Goal: Task Accomplishment & Management: Use online tool/utility

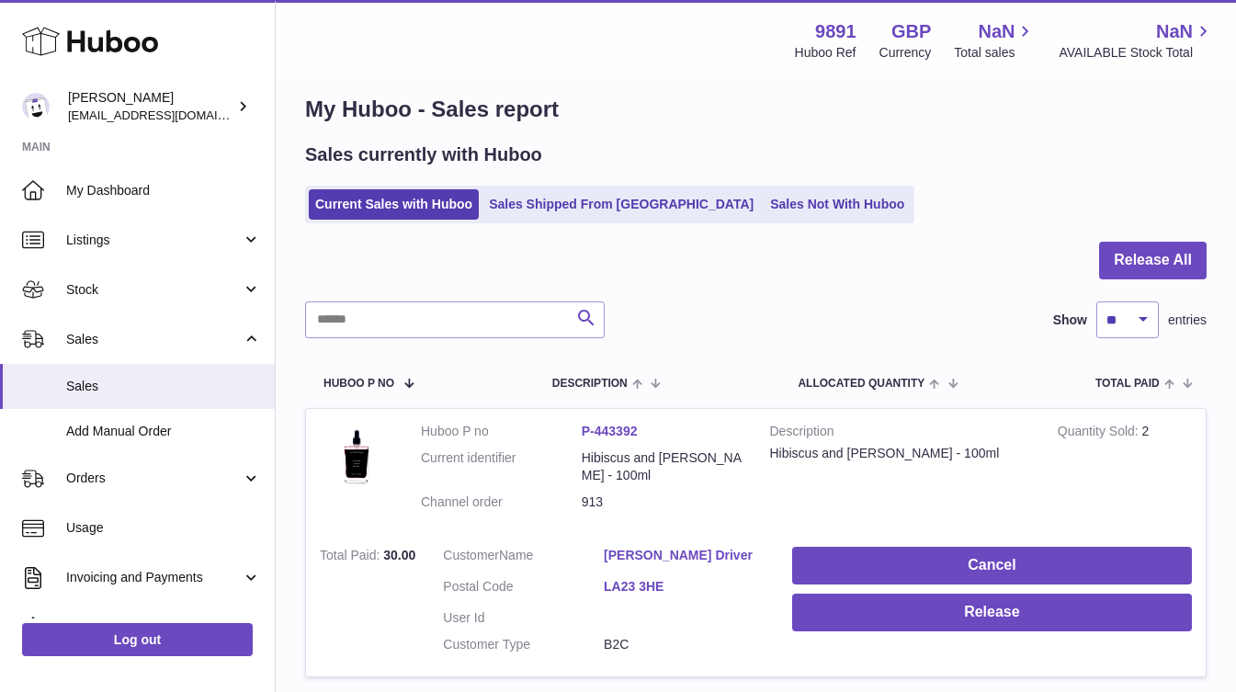
scroll to position [24, 0]
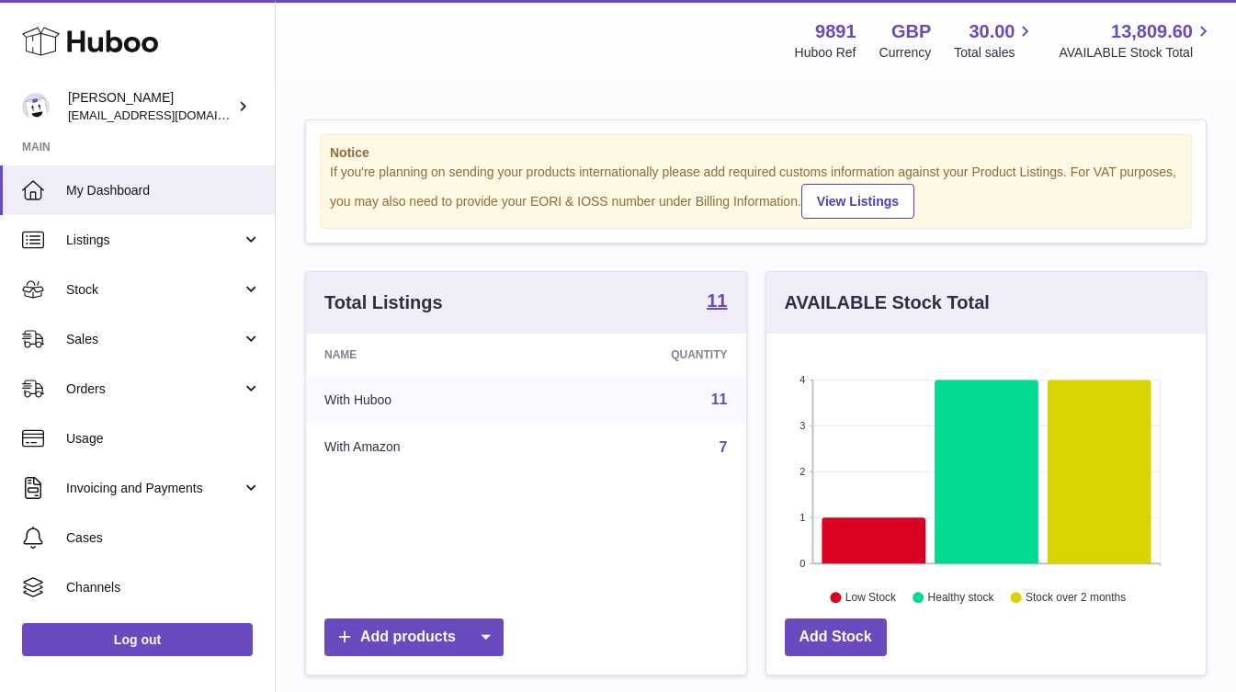
scroll to position [287, 439]
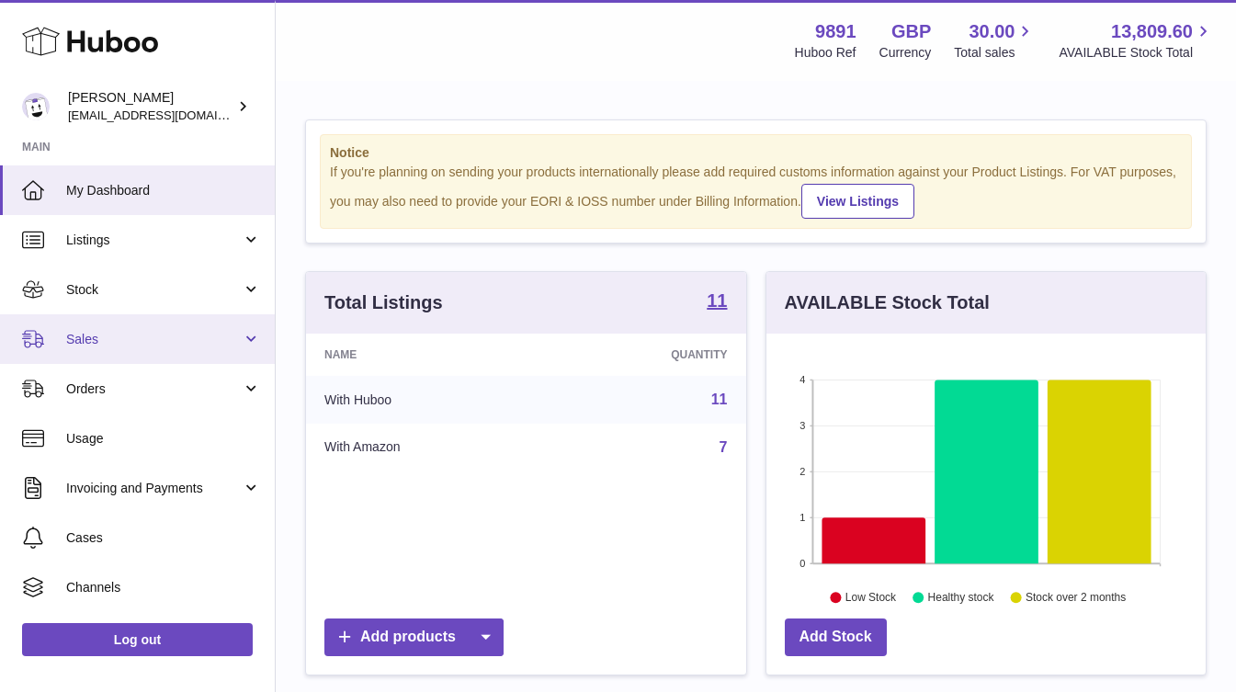
click at [112, 337] on span "Sales" at bounding box center [154, 339] width 176 height 17
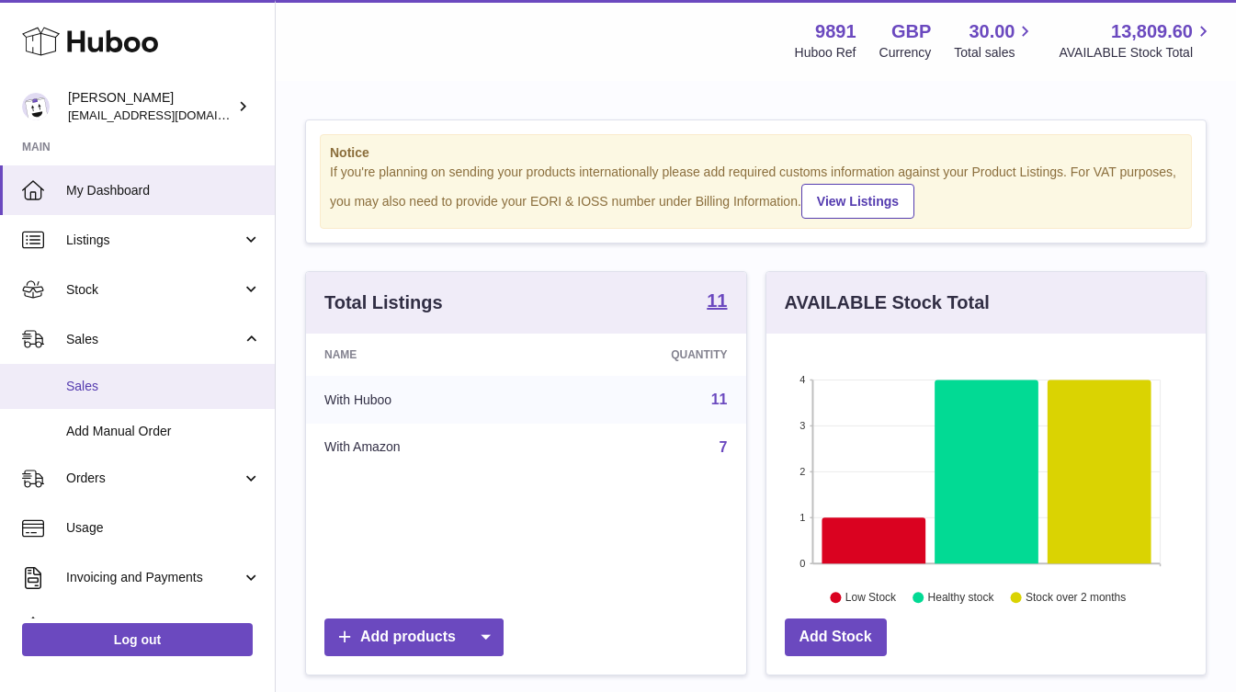
click at [117, 385] on span "Sales" at bounding box center [163, 386] width 195 height 17
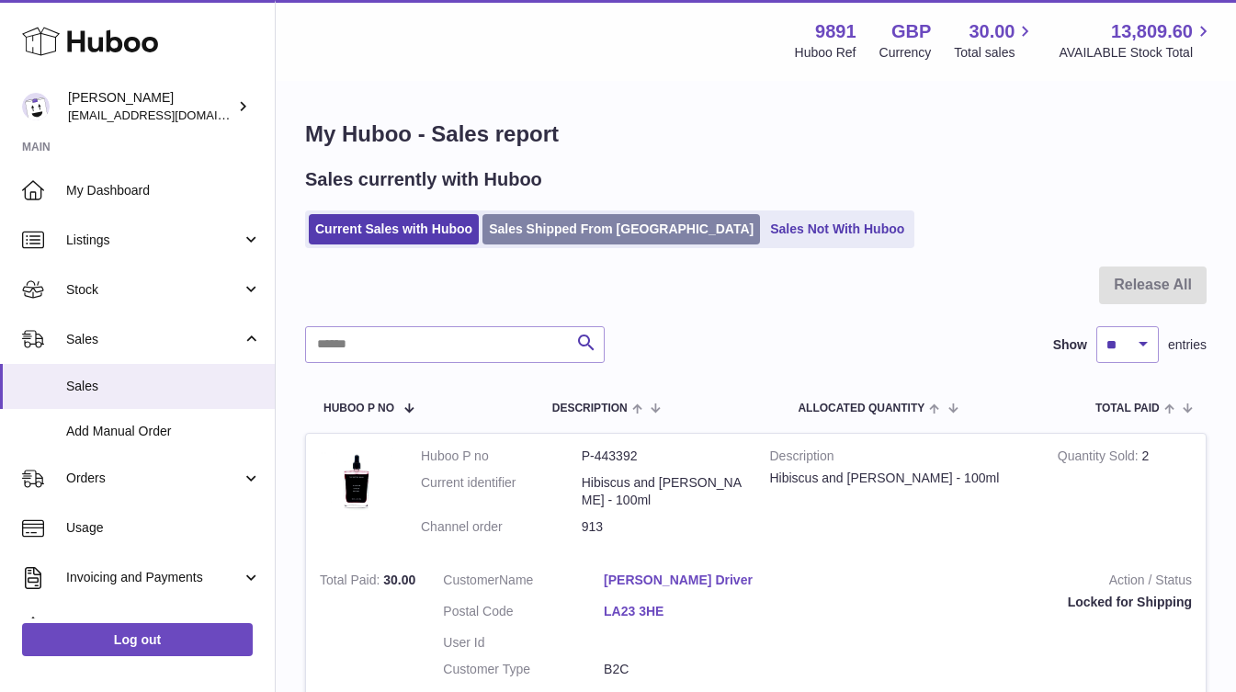
click at [549, 231] on link "Sales Shipped From [GEOGRAPHIC_DATA]" at bounding box center [620, 229] width 277 height 30
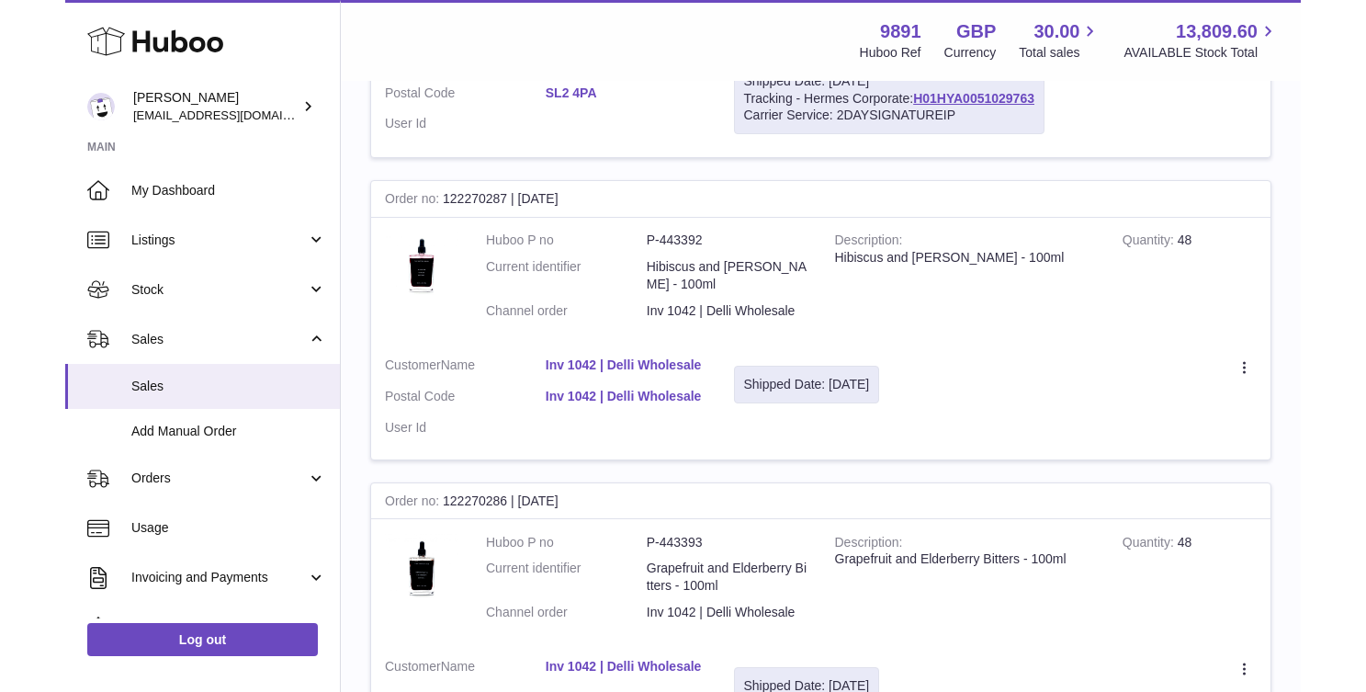
scroll to position [570, 0]
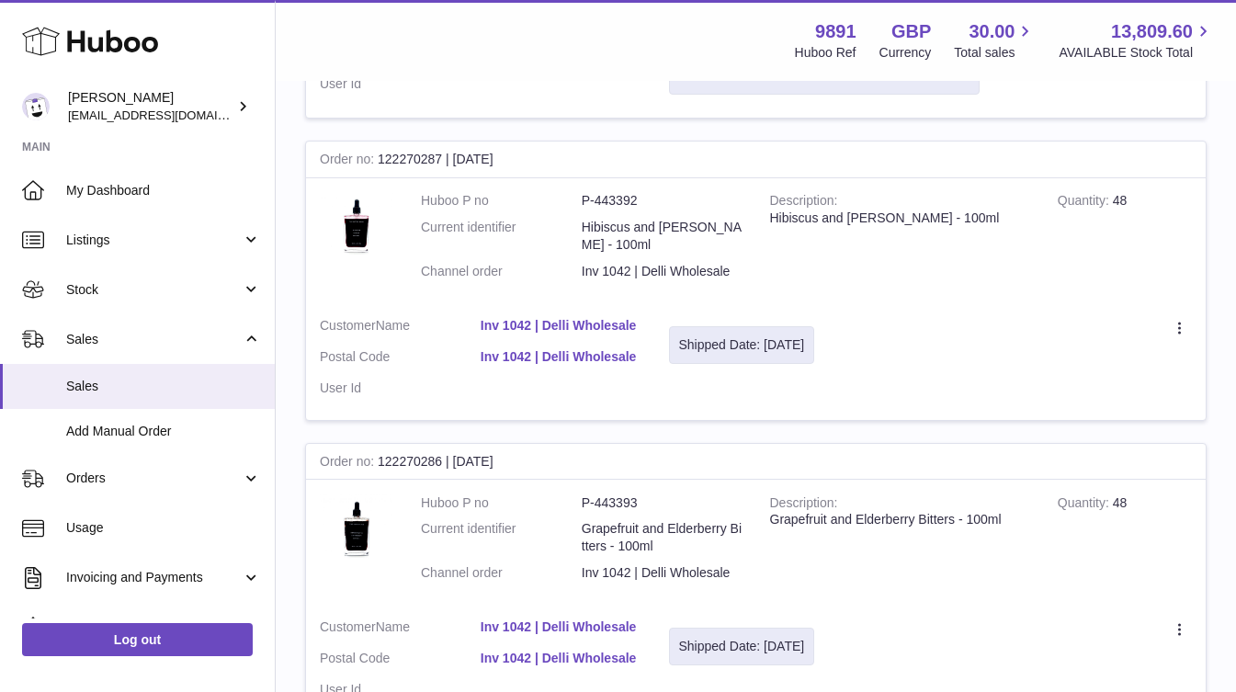
drag, startPoint x: 657, startPoint y: 322, endPoint x: 447, endPoint y: 322, distance: 209.5
click at [447, 322] on tr "Order no 122270287 | 4th Aug Huboo P no P-443392 Current identifier Hibiscus an…" at bounding box center [755, 280] width 901 height 279
click at [540, 325] on link "Inv 1042 | Delli Wholesale" at bounding box center [561, 325] width 161 height 17
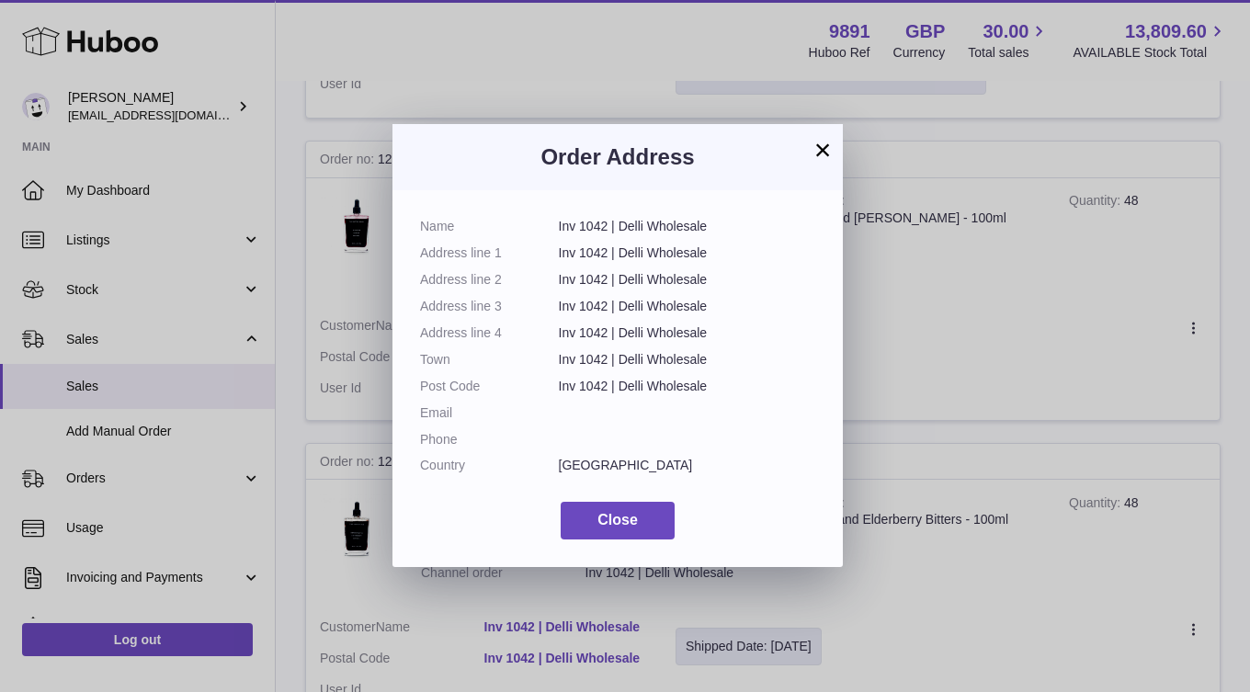
drag, startPoint x: 733, startPoint y: 232, endPoint x: 544, endPoint y: 228, distance: 189.3
click at [544, 228] on dl "Name Inv 1042 | Delli Wholesale Address line 1 Inv 1042 | Delli Wholesale Addre…" at bounding box center [617, 351] width 395 height 266
copy dl "Inv 1042 | Delli Wholesale"
click at [819, 146] on button "×" at bounding box center [822, 150] width 22 height 22
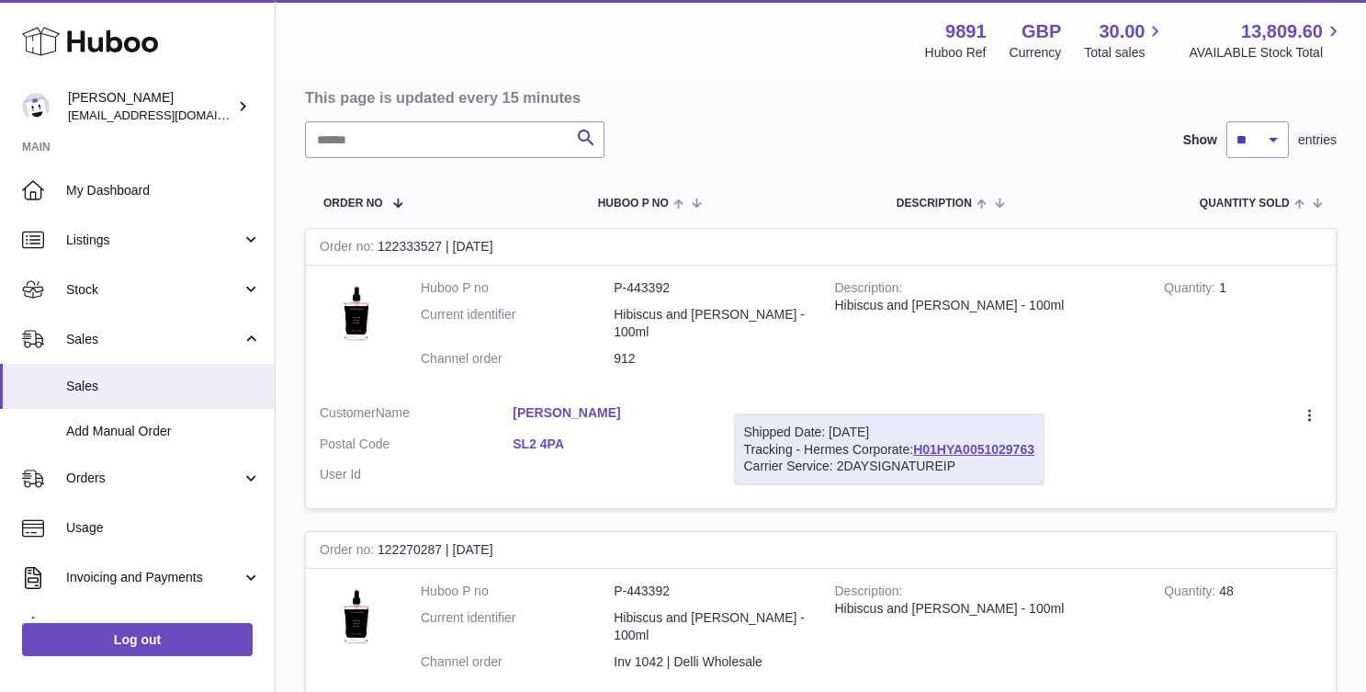
scroll to position [0, 0]
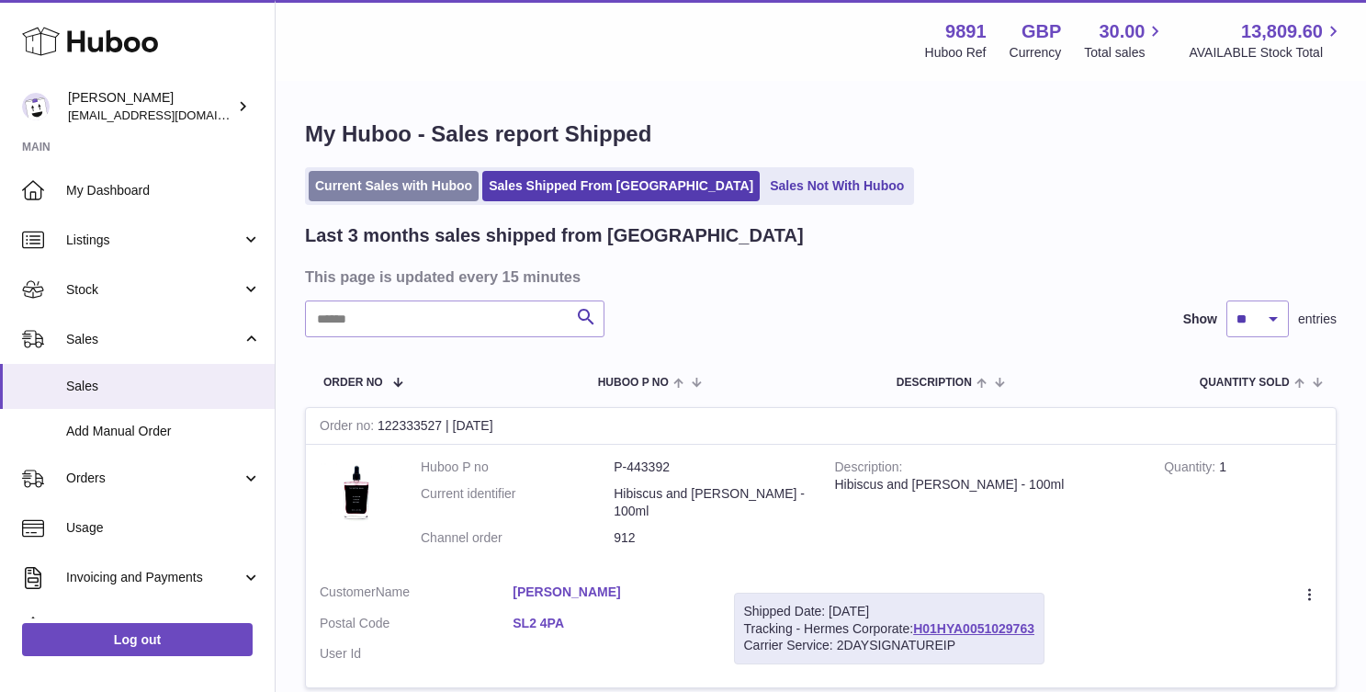
click at [402, 197] on link "Current Sales with Huboo" at bounding box center [394, 186] width 170 height 30
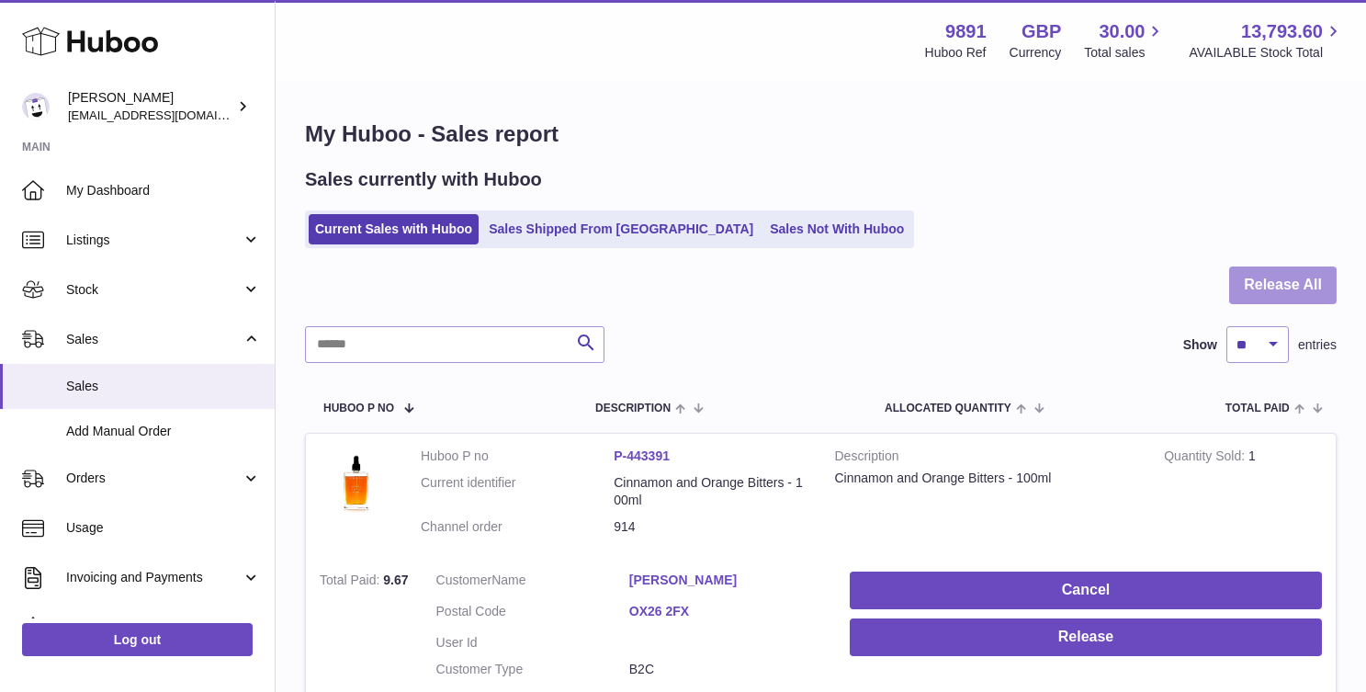
click at [1295, 284] on button "Release All" at bounding box center [1283, 285] width 108 height 38
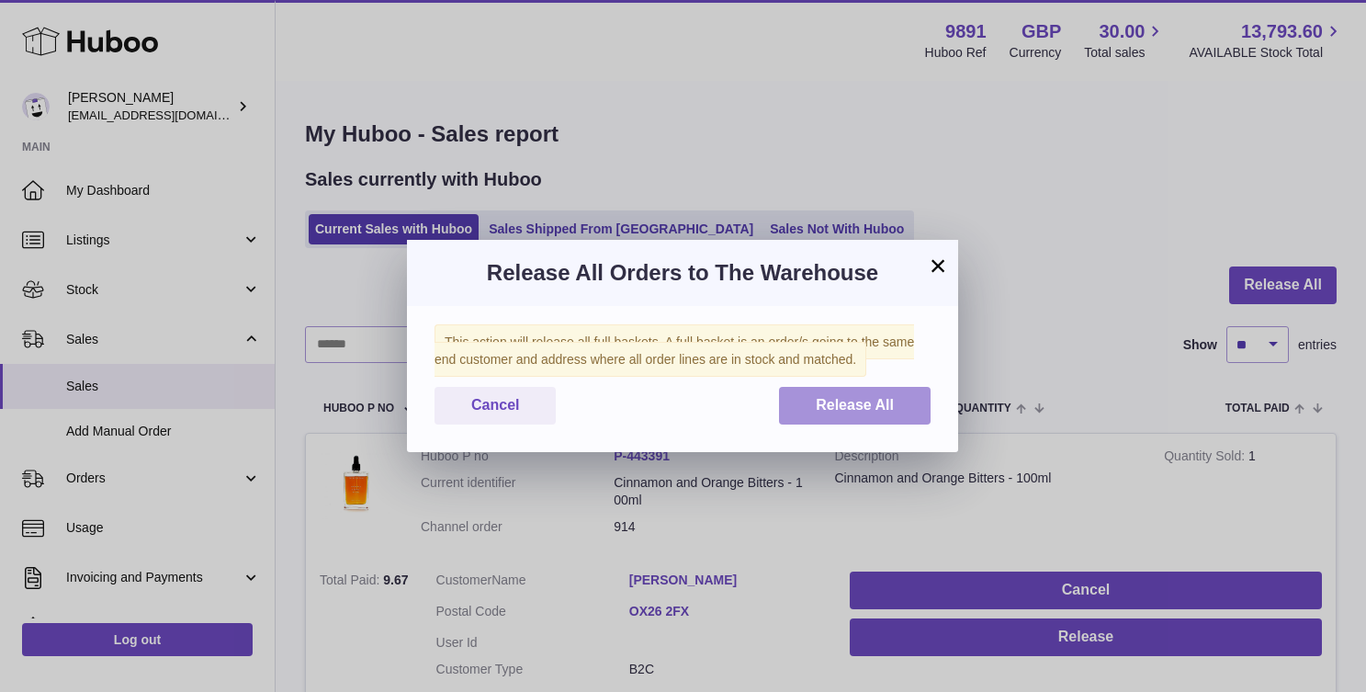
click at [909, 403] on button "Release All" at bounding box center [855, 406] width 152 height 38
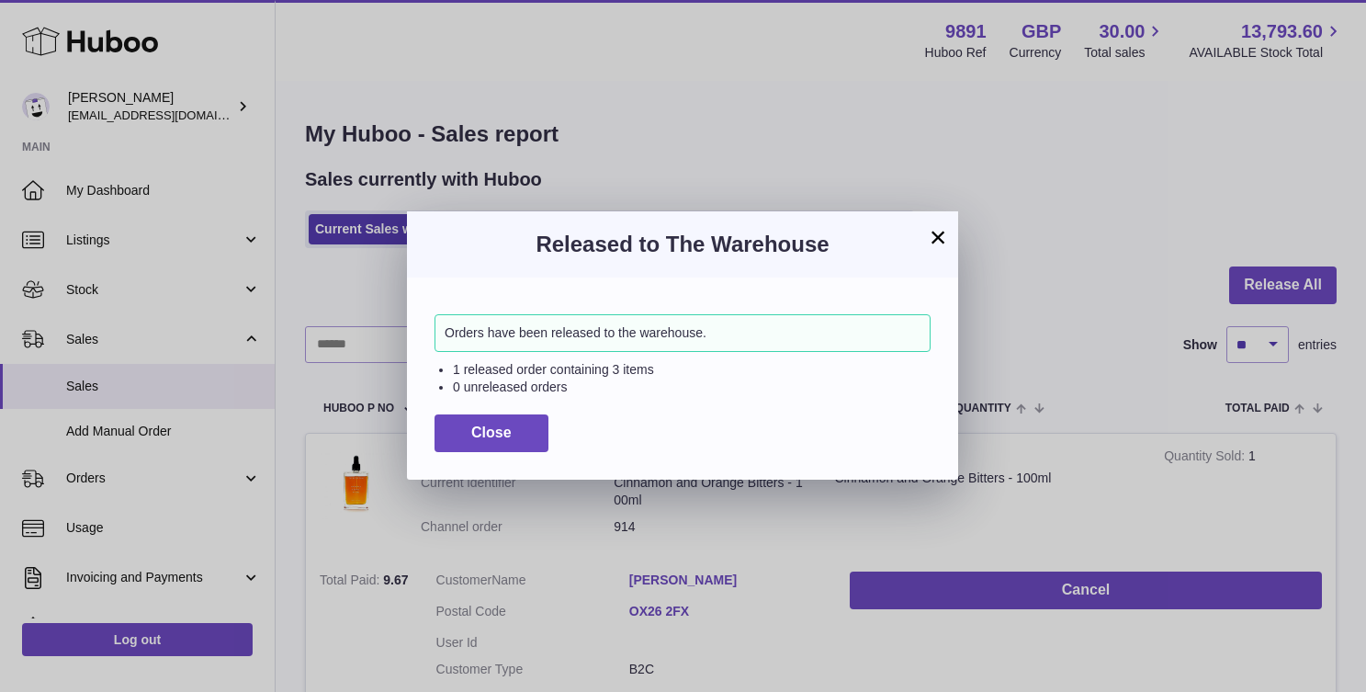
click at [942, 236] on button "×" at bounding box center [938, 237] width 22 height 22
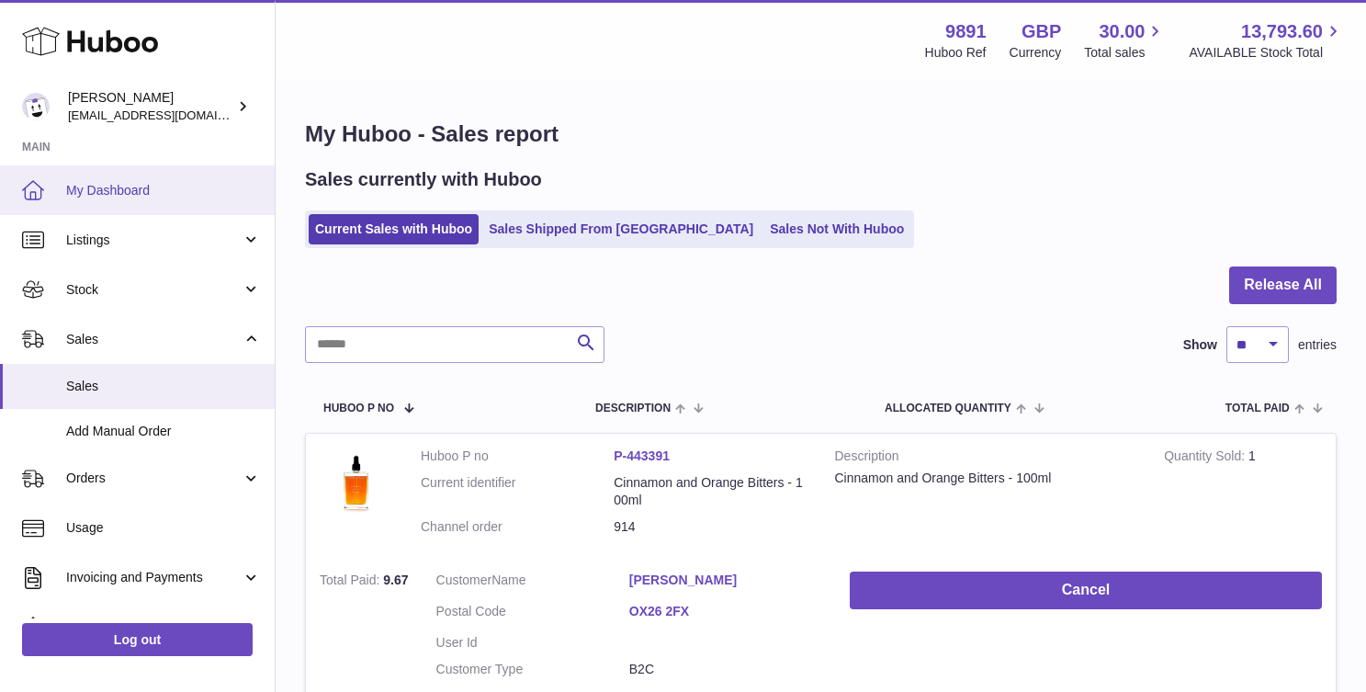
click at [153, 187] on span "My Dashboard" at bounding box center [163, 190] width 195 height 17
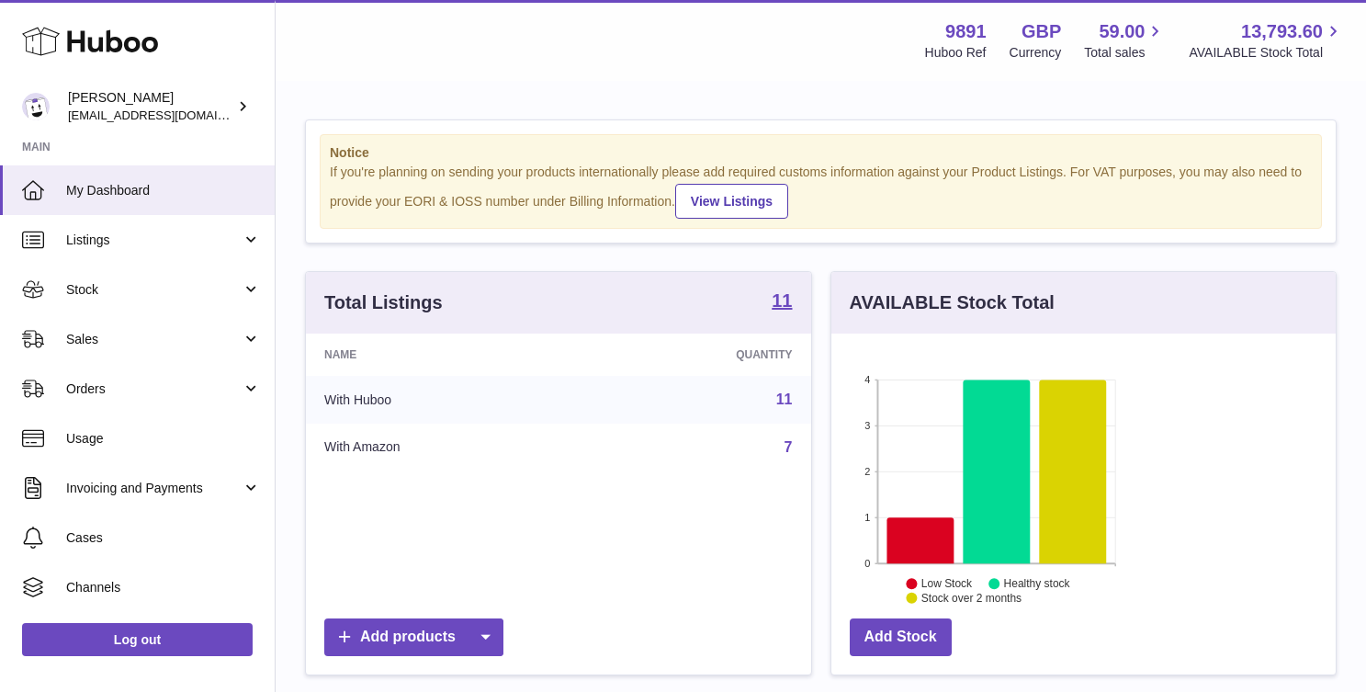
scroll to position [287, 330]
